Goal: Transaction & Acquisition: Subscribe to service/newsletter

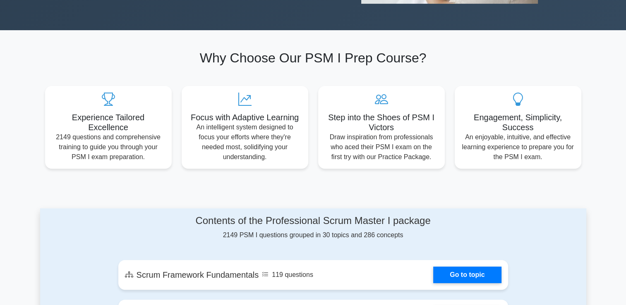
scroll to position [323, 0]
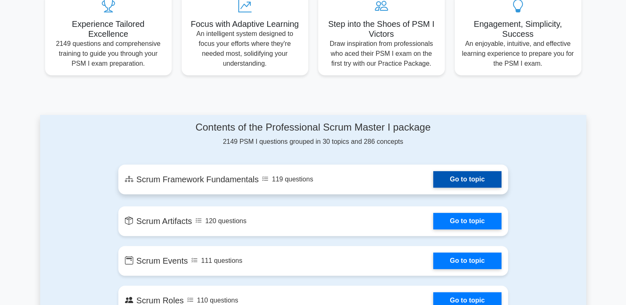
click at [465, 179] on link "Go to topic" at bounding box center [467, 179] width 68 height 17
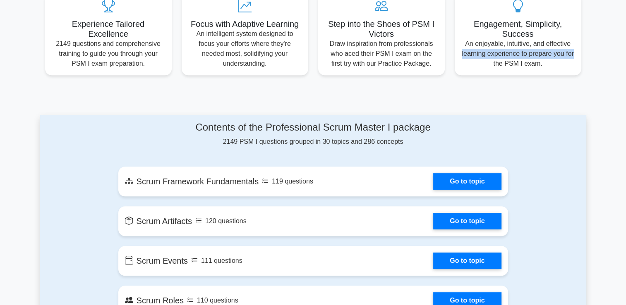
drag, startPoint x: 628, startPoint y: 67, endPoint x: 629, endPoint y: 54, distance: 12.8
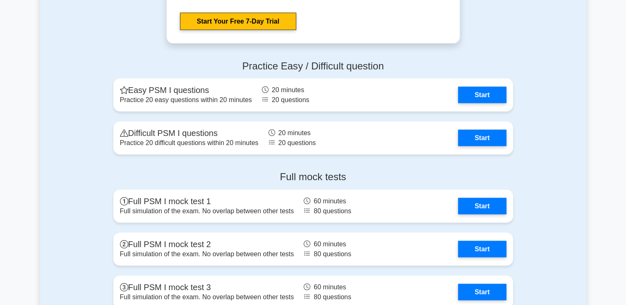
scroll to position [1864, 0]
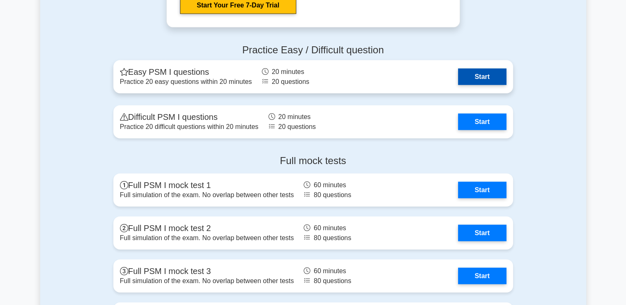
click at [469, 76] on link "Start" at bounding box center [482, 77] width 48 height 17
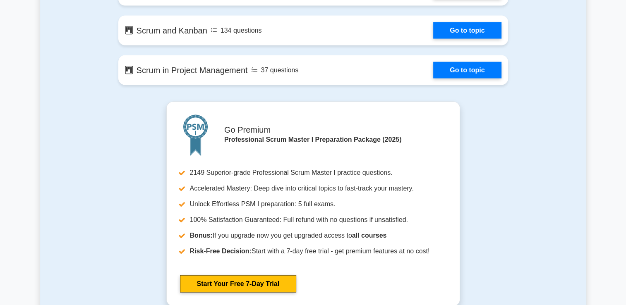
scroll to position [1604, 0]
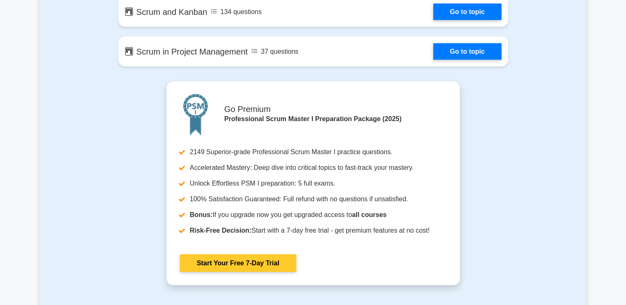
click at [276, 267] on link "Start Your Free 7-Day Trial" at bounding box center [238, 263] width 116 height 17
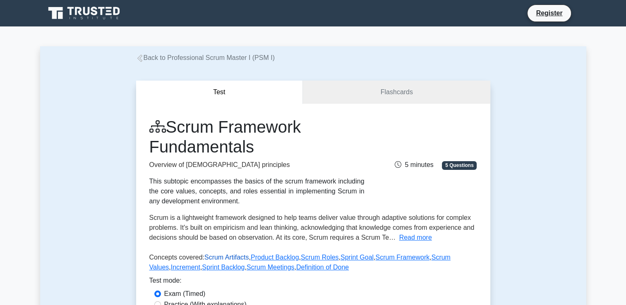
click at [218, 258] on link "Scrum Artifacts" at bounding box center [226, 257] width 45 height 7
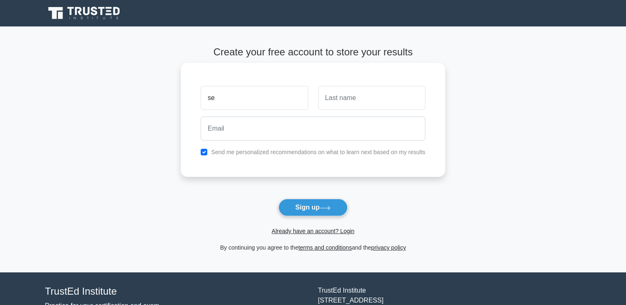
type input "[PERSON_NAME]"
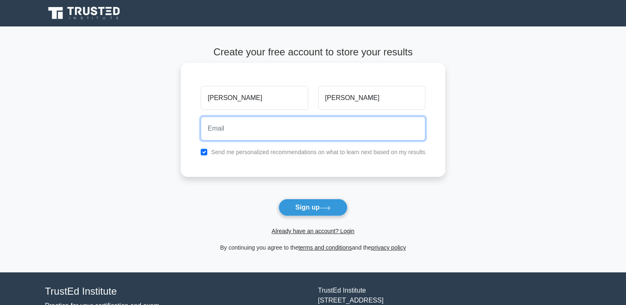
type input "[EMAIL_ADDRESS][DOMAIN_NAME]"
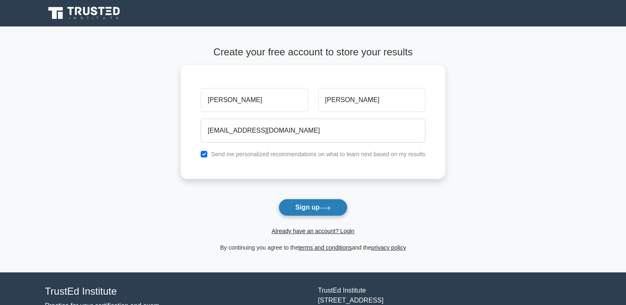
click at [316, 203] on button "Sign up" at bounding box center [312, 207] width 69 height 17
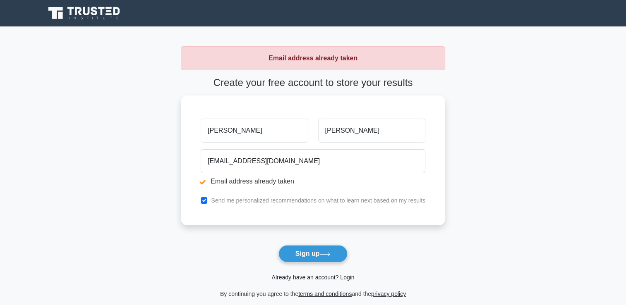
click at [337, 275] on link "Already have an account? Login" at bounding box center [312, 277] width 83 height 7
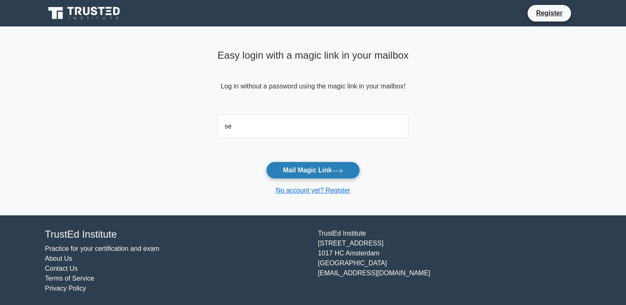
type input "[EMAIL_ADDRESS][DOMAIN_NAME]"
click at [315, 170] on button "Mail Magic Link" at bounding box center [313, 170] width 94 height 17
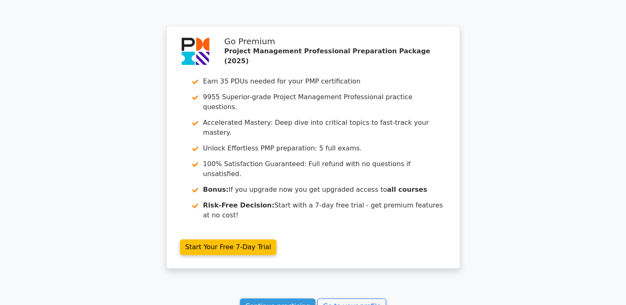
scroll to position [713, 0]
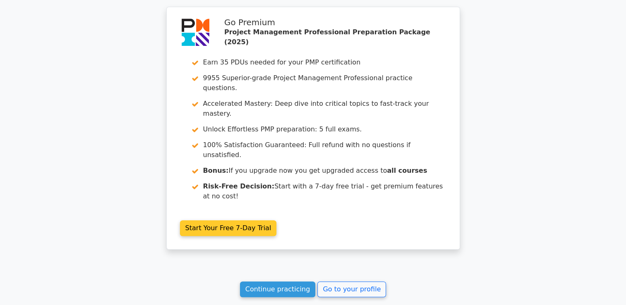
click at [219, 220] on link "Start Your Free 7-Day Trial" at bounding box center [228, 228] width 97 height 16
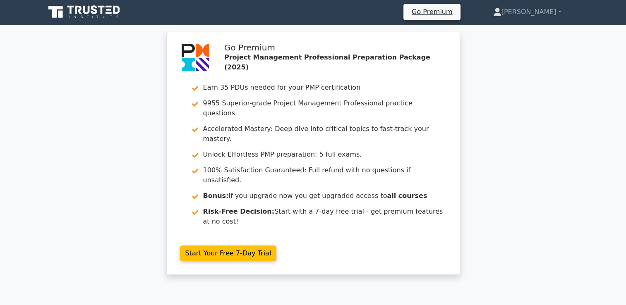
scroll to position [0, 0]
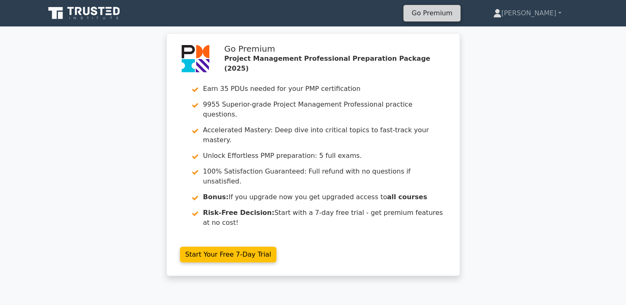
click at [457, 15] on link "Go Premium" at bounding box center [431, 12] width 50 height 11
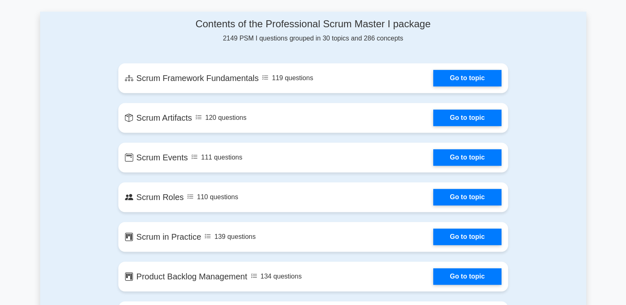
scroll to position [550, 0]
